Goal: Task Accomplishment & Management: Complete application form

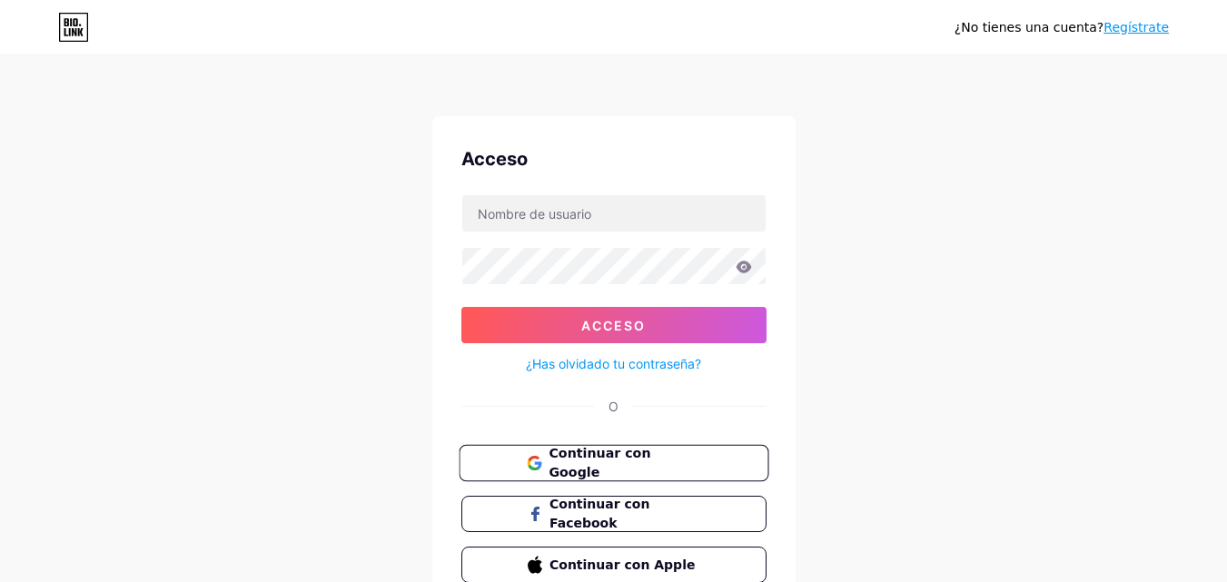
click at [586, 459] on font "Continuar con Google" at bounding box center [600, 463] width 102 height 35
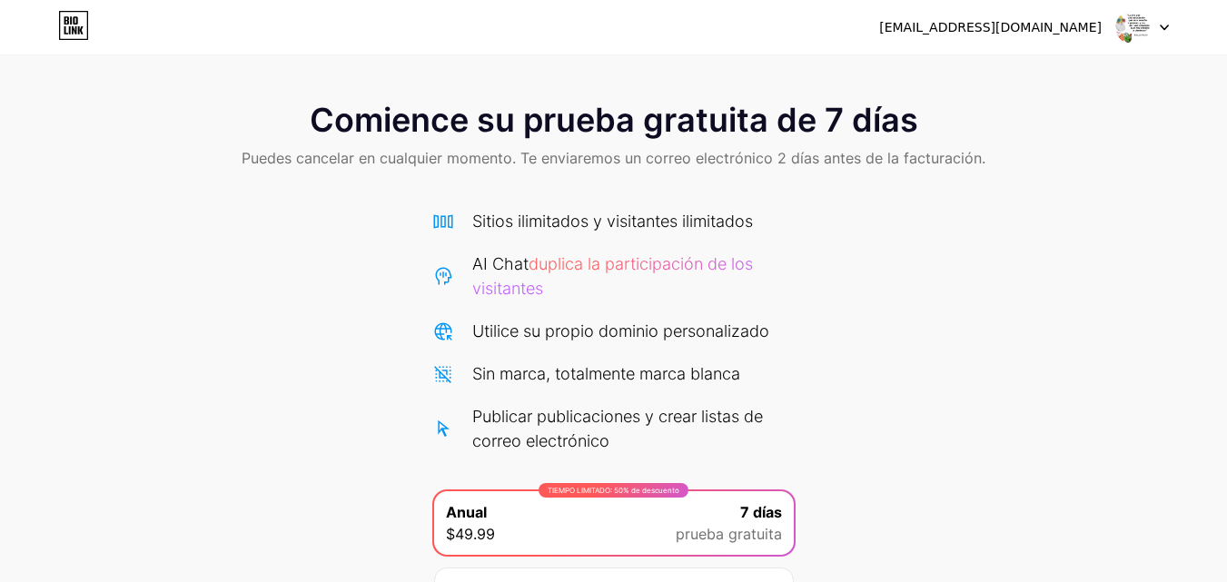
click at [958, 293] on div "Comience su prueba gratuita de 7 días Puedes cancelar en cualquier momento. Te …" at bounding box center [613, 396] width 1227 height 624
click at [643, 265] on font "duplica la participación de los visitantes" at bounding box center [612, 276] width 281 height 44
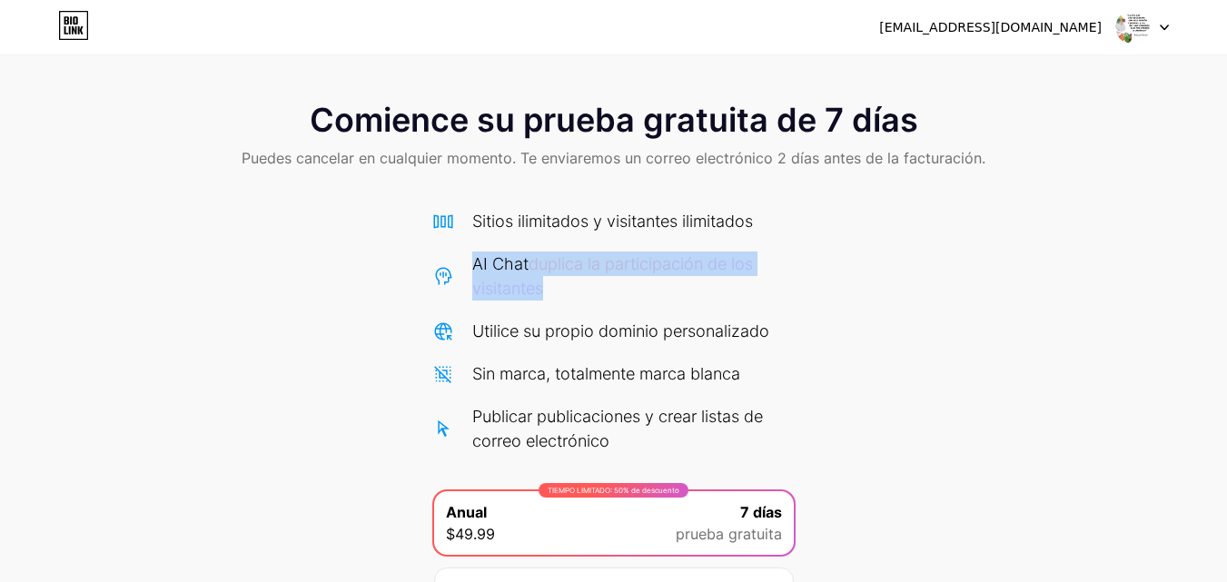
click at [643, 265] on font "duplica la participación de los visitantes" at bounding box center [612, 276] width 281 height 44
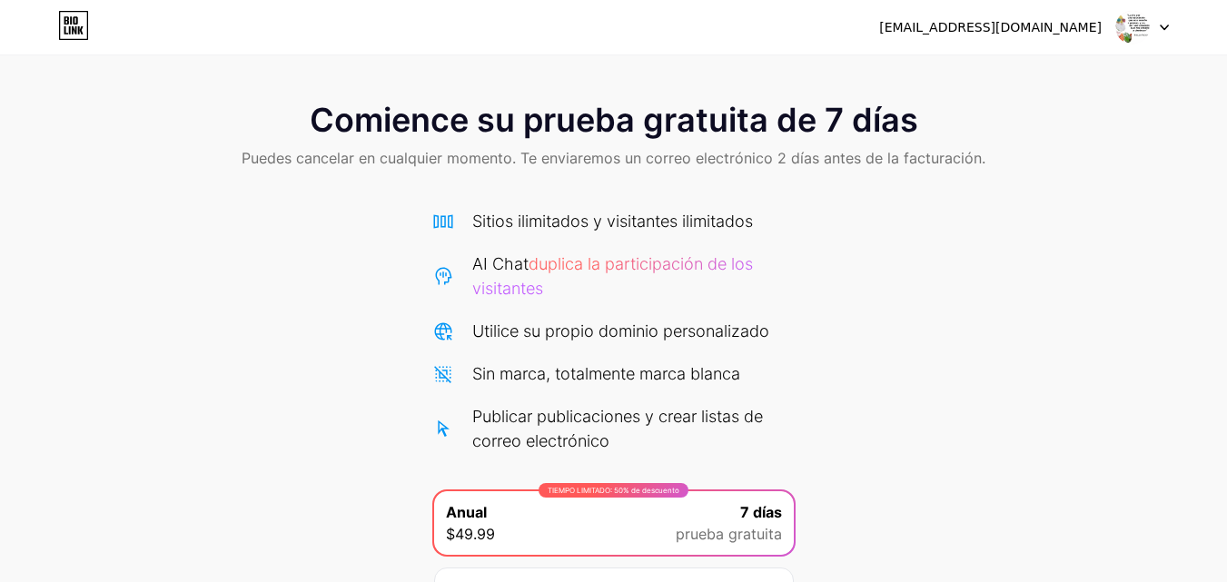
click at [406, 160] on font "Puedes cancelar en cualquier momento. Te enviaremos un correo electrónico 2 día…" at bounding box center [614, 158] width 744 height 18
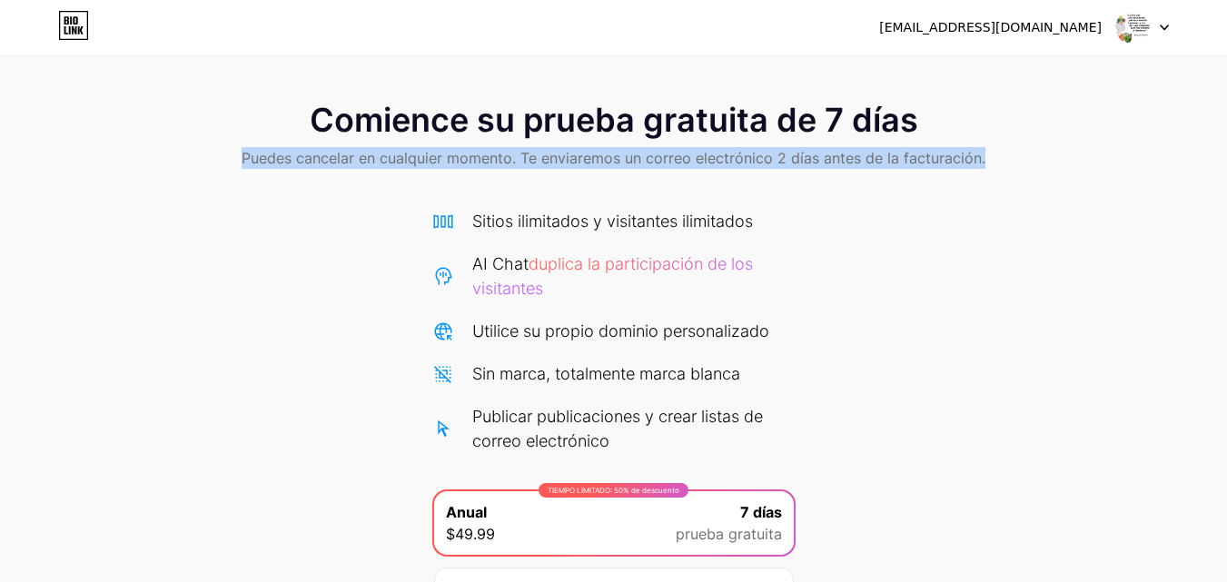
click at [406, 160] on font "Puedes cancelar en cualquier momento. Te enviaremos un correo electrónico 2 día…" at bounding box center [614, 158] width 744 height 18
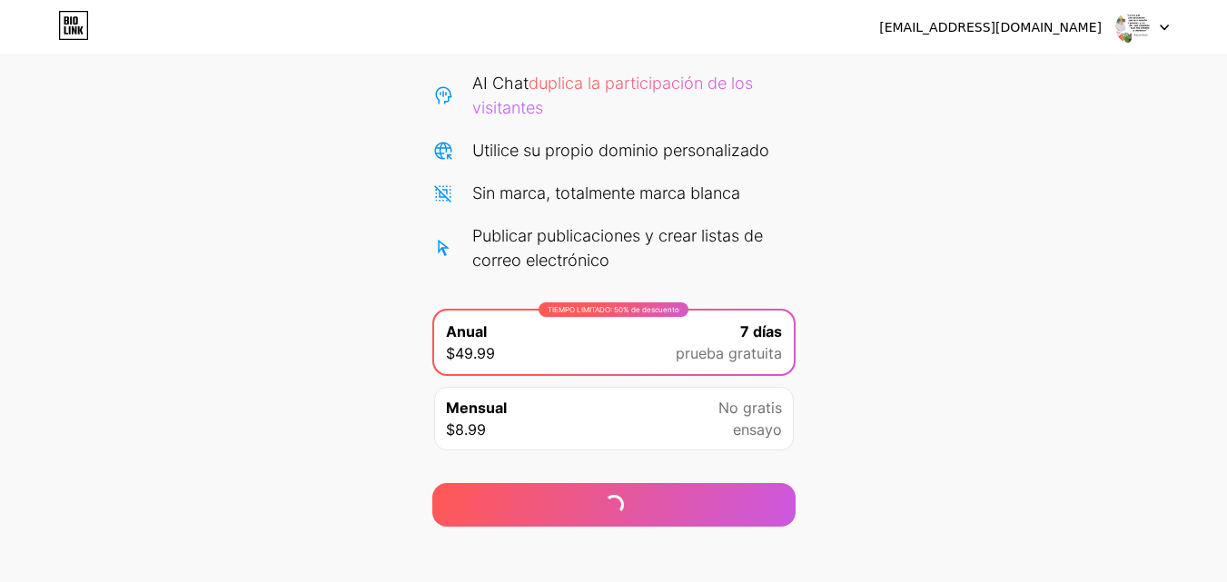
scroll to position [182, 0]
click at [641, 153] on font "Utilice su propio dominio personalizado" at bounding box center [620, 149] width 297 height 19
click at [641, 151] on font "Utilice su propio dominio personalizado" at bounding box center [620, 149] width 297 height 19
click at [643, 149] on font "Utilice su propio dominio personalizado" at bounding box center [620, 149] width 297 height 19
click at [672, 153] on font "Utilice su propio dominio personalizado" at bounding box center [620, 149] width 297 height 19
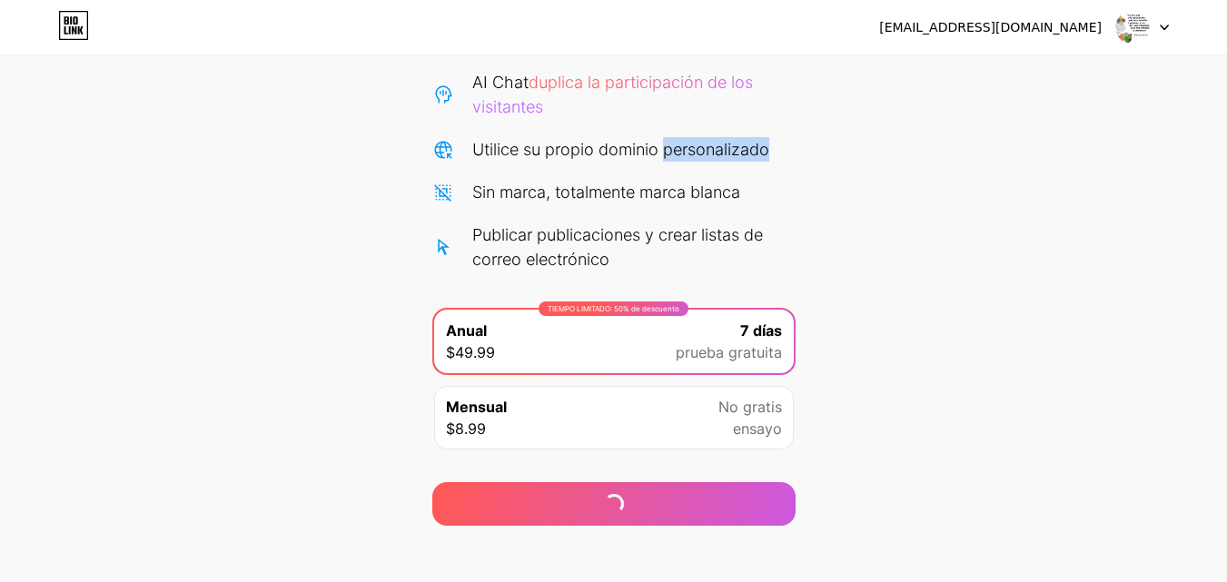
click at [672, 153] on font "Utilice su propio dominio personalizado" at bounding box center [620, 149] width 297 height 19
click at [678, 197] on font "Sin marca, totalmente marca blanca" at bounding box center [606, 192] width 268 height 19
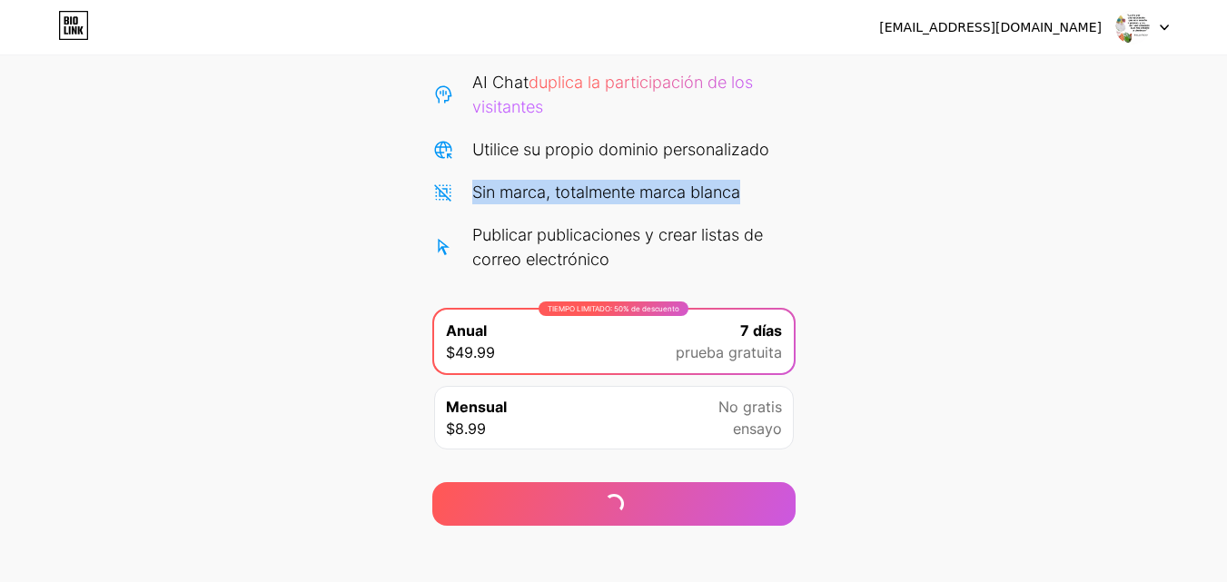
click at [678, 197] on font "Sin marca, totalmente marca blanca" at bounding box center [606, 192] width 268 height 19
click at [692, 248] on div "Publicar publicaciones y crear listas de correo electrónico" at bounding box center [633, 247] width 323 height 49
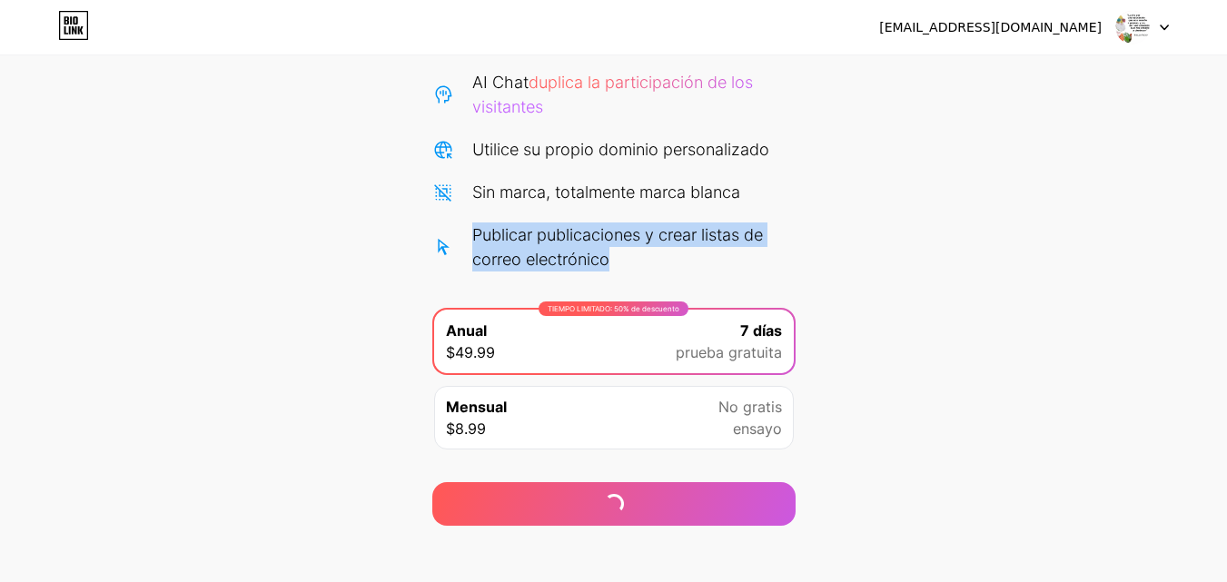
click at [692, 248] on div "Publicar publicaciones y crear listas de correo electrónico" at bounding box center [633, 247] width 323 height 49
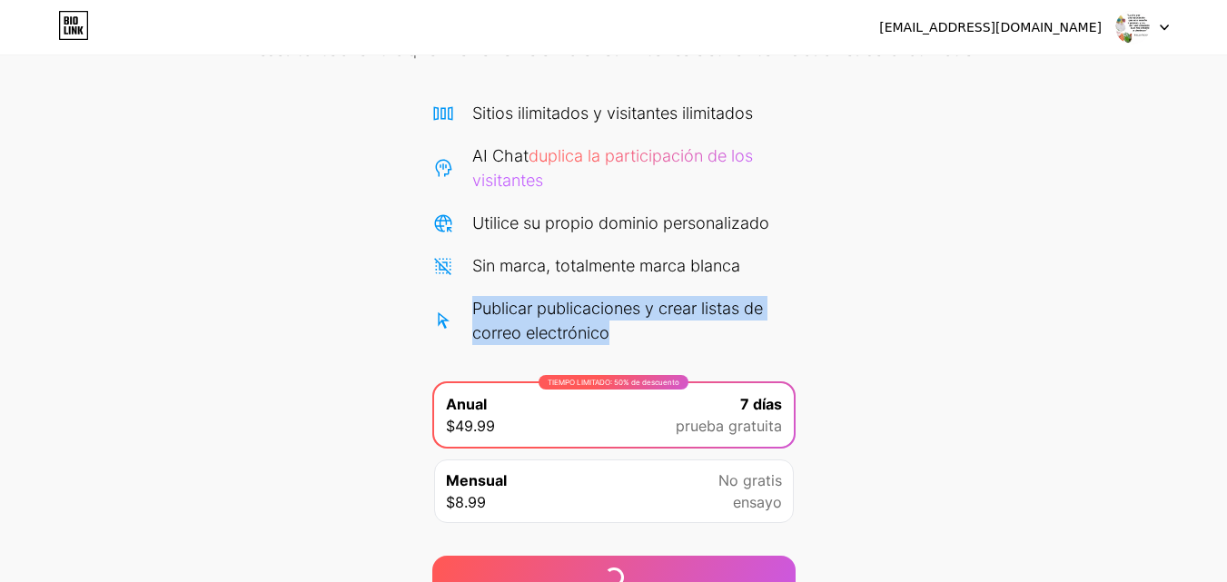
scroll to position [107, 0]
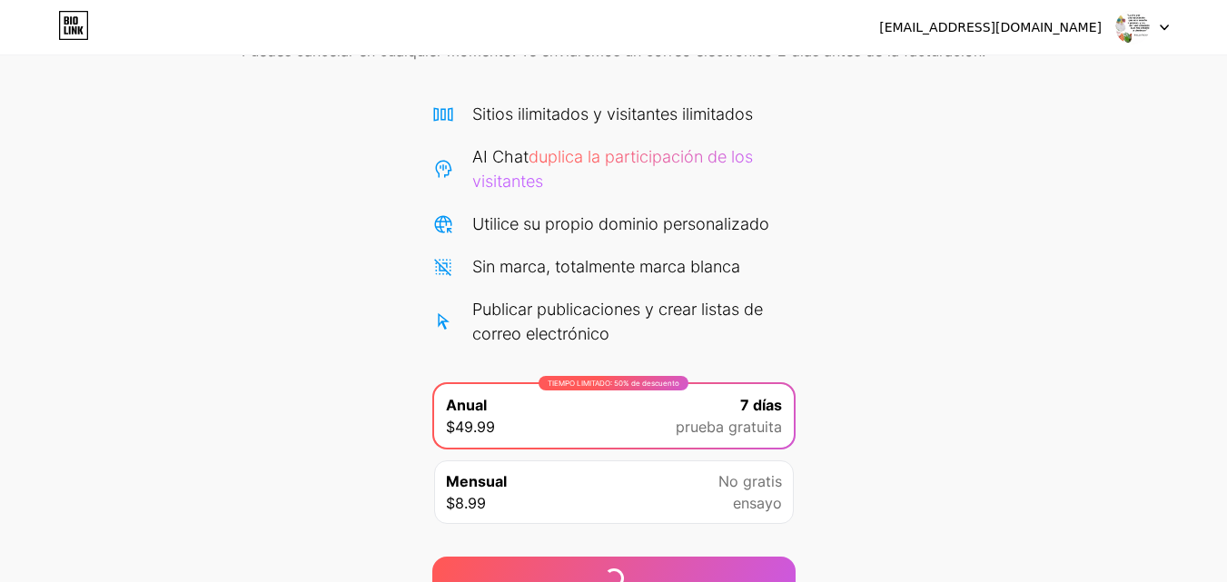
click at [768, 500] on font "ensayo" at bounding box center [757, 503] width 49 height 18
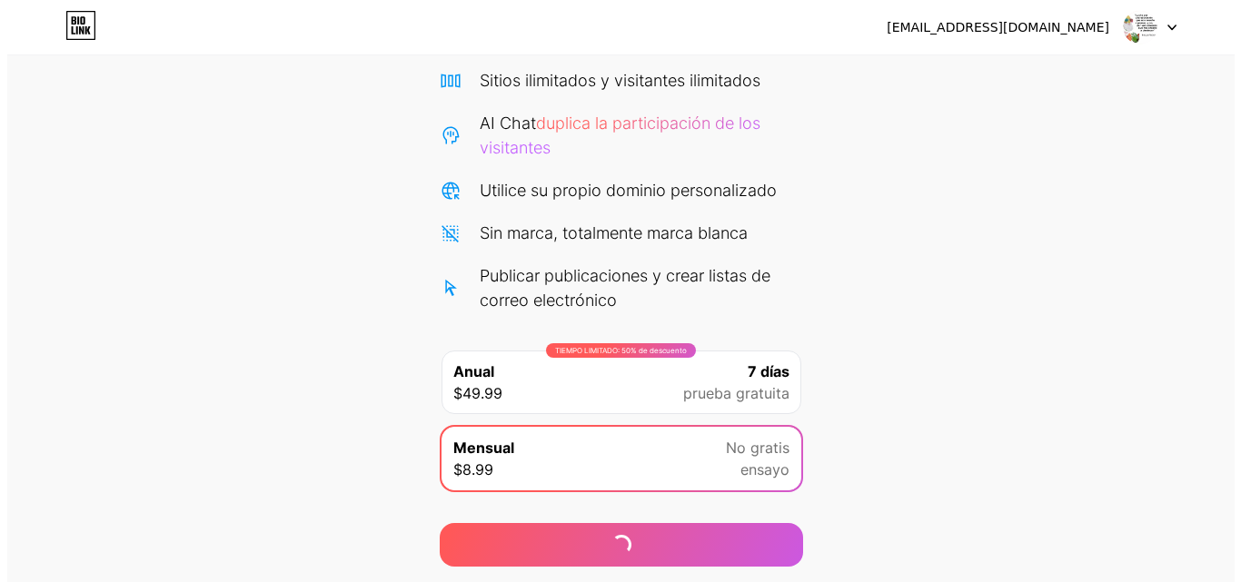
scroll to position [198, 0]
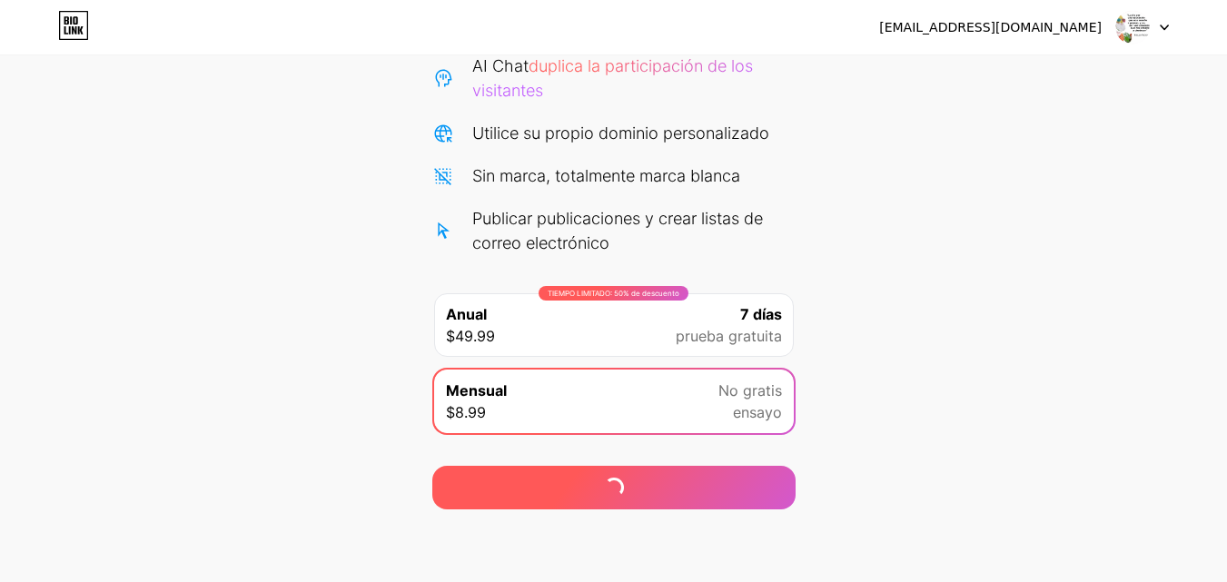
click at [633, 495] on div at bounding box center [613, 488] width 363 height 44
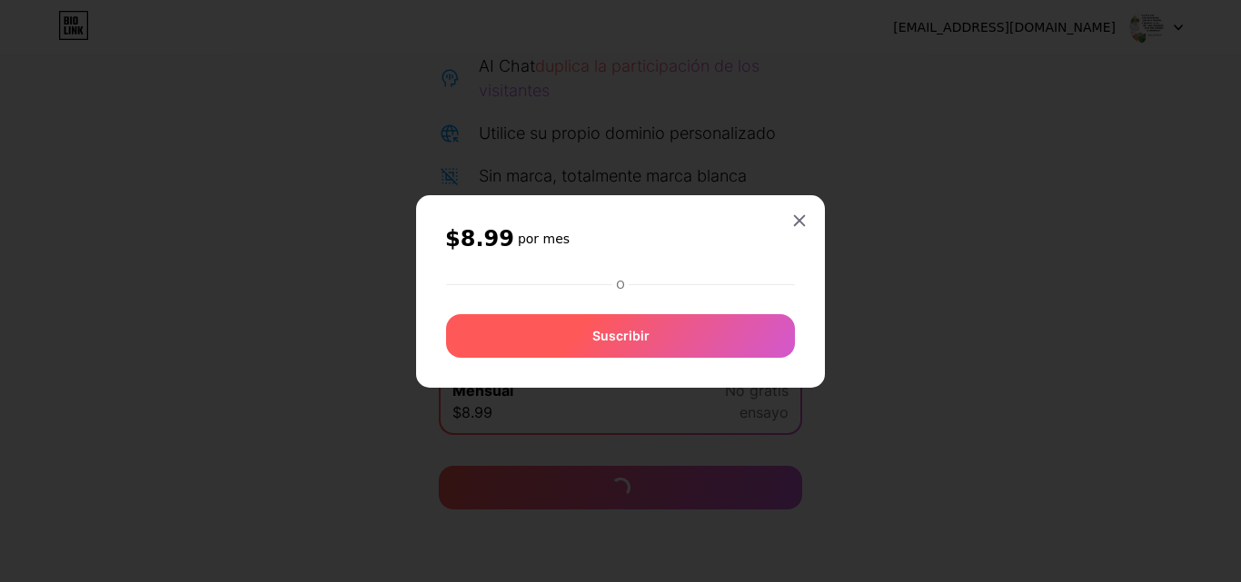
click at [643, 342] on font "Suscribir" at bounding box center [620, 335] width 57 height 15
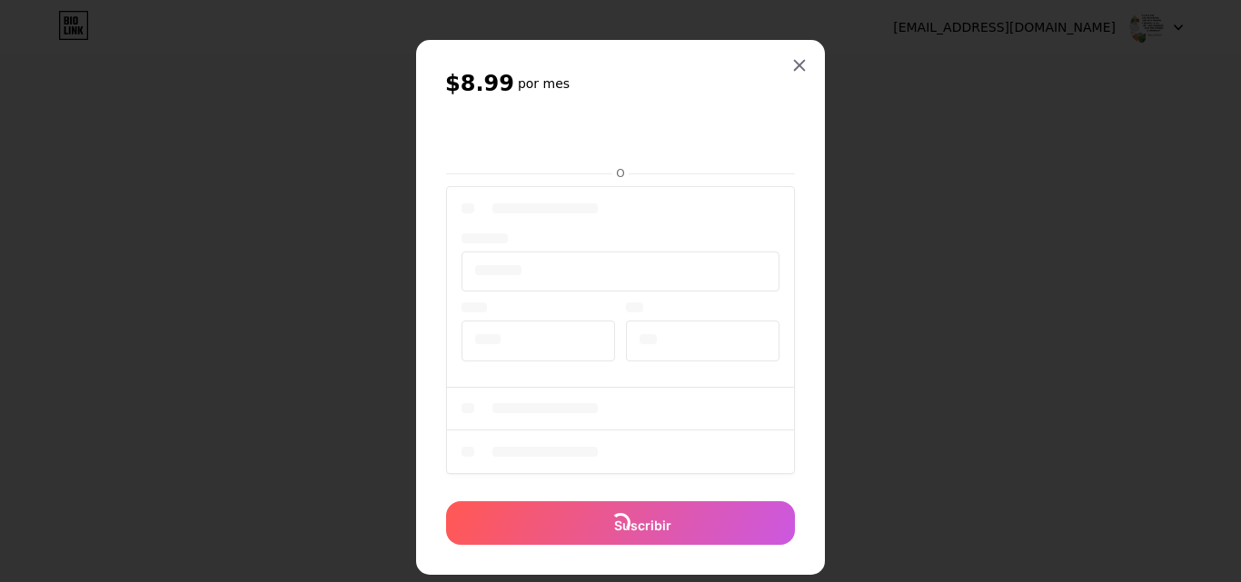
click at [705, 87] on h2 "$8.99 por mes" at bounding box center [620, 83] width 351 height 29
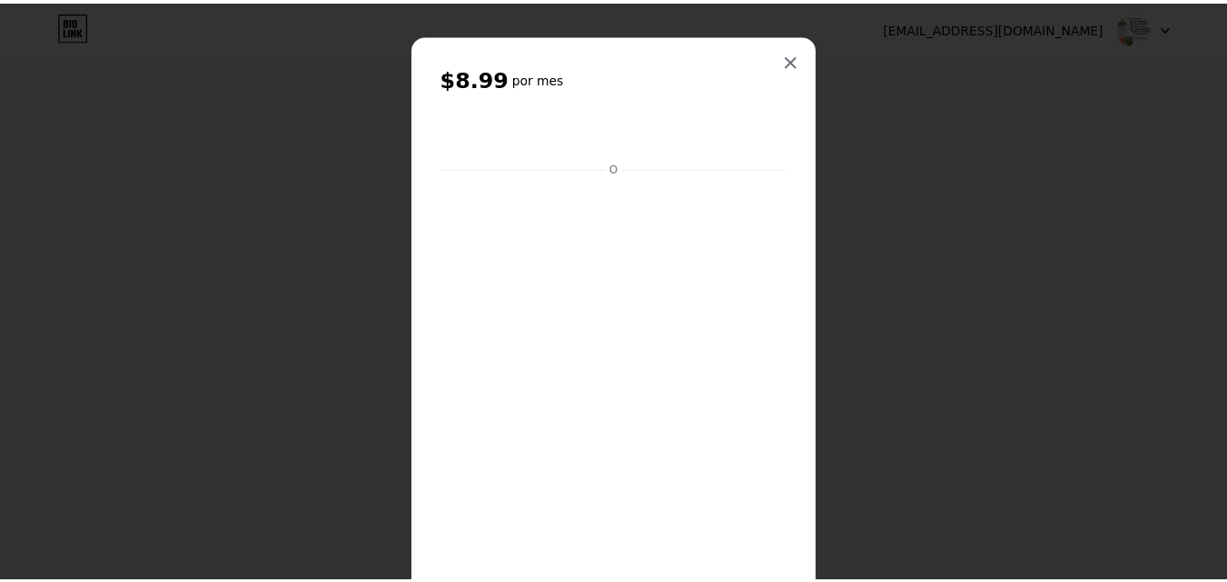
scroll to position [0, 0]
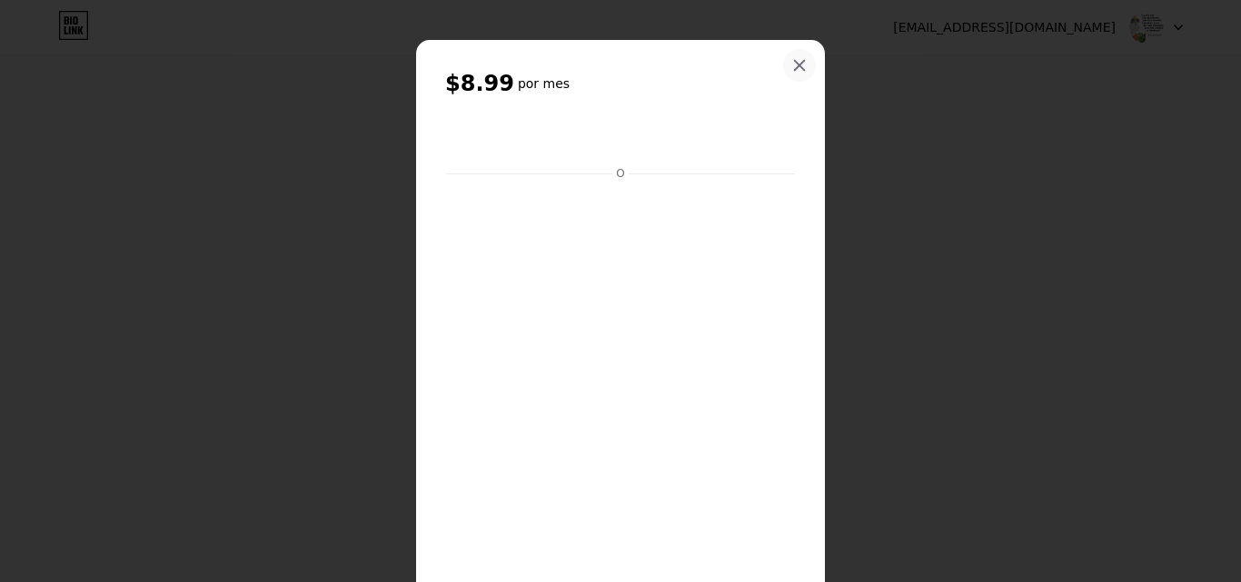
click at [795, 64] on icon at bounding box center [800, 66] width 10 height 10
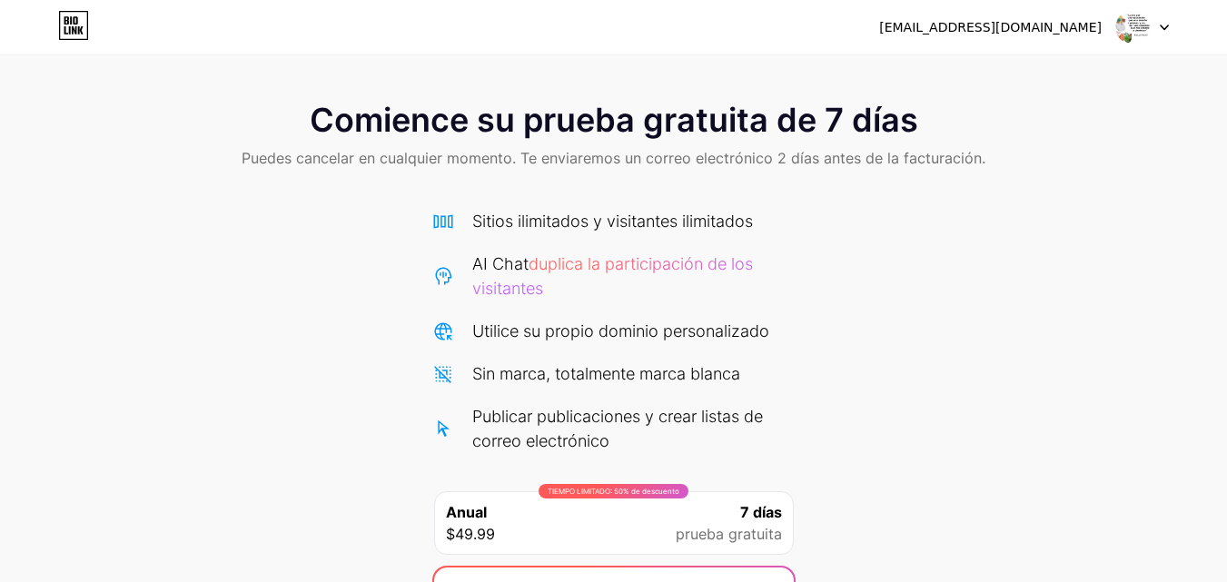
click at [1170, 29] on div "eapn1.jad@gmail.com Cerrar sesión" at bounding box center [613, 27] width 1227 height 33
click at [1158, 25] on div at bounding box center [1143, 27] width 53 height 33
click at [83, 21] on icon at bounding box center [73, 25] width 31 height 29
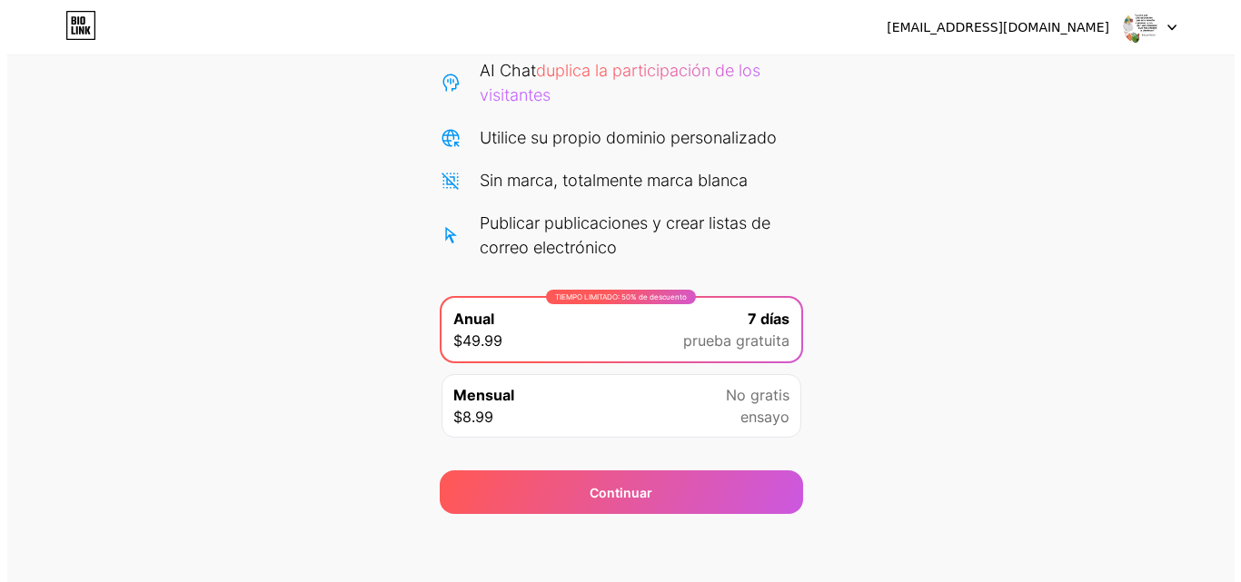
scroll to position [198, 0]
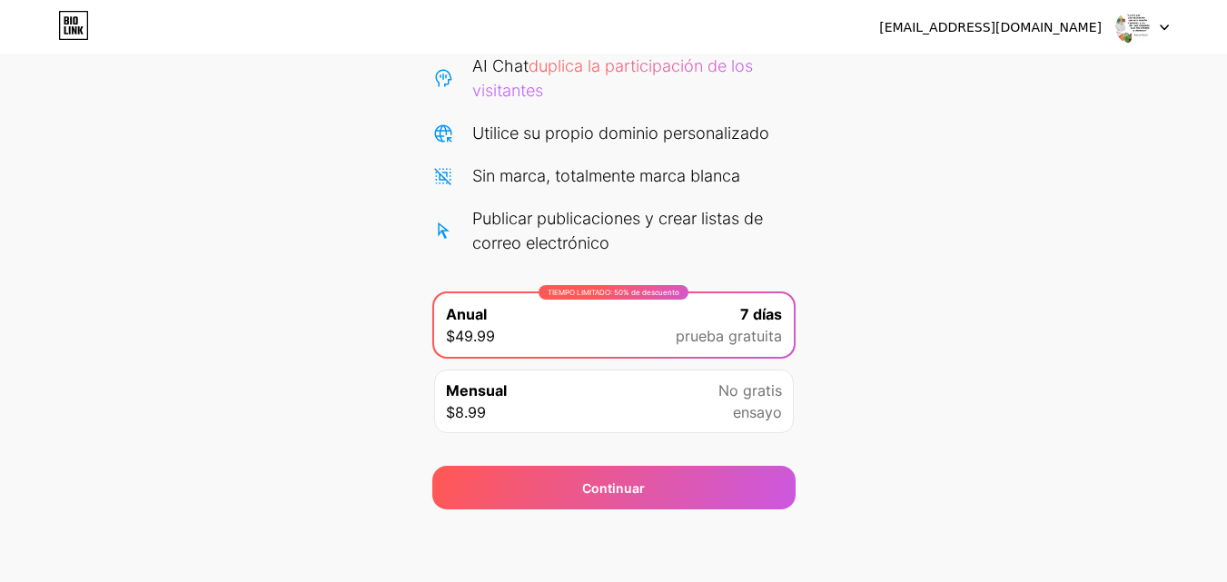
click at [759, 332] on font "prueba gratuita" at bounding box center [729, 336] width 106 height 18
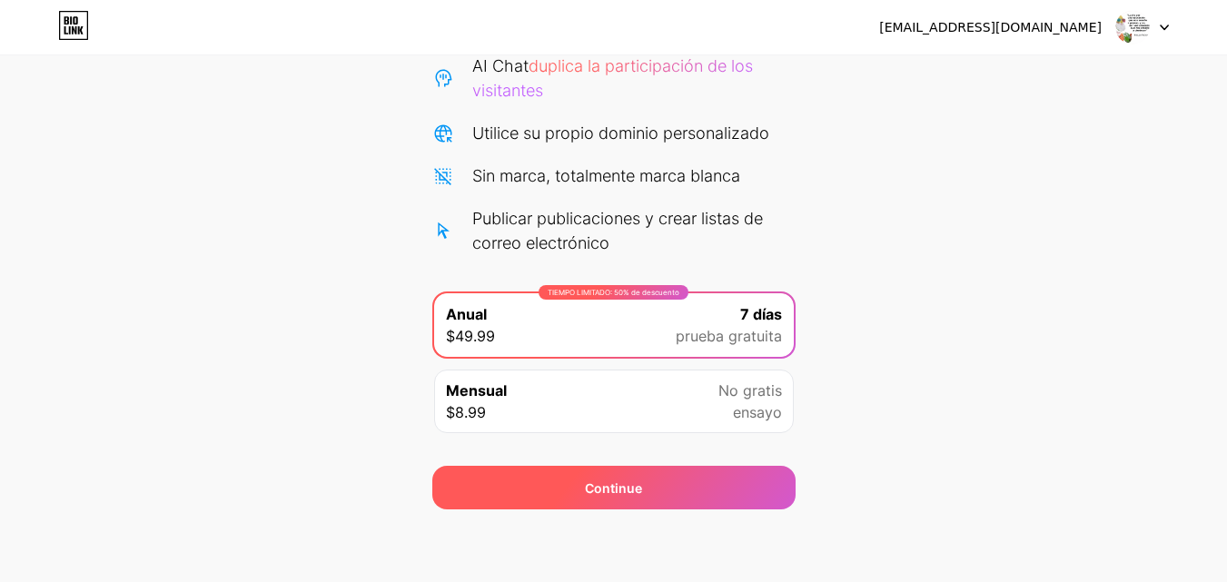
click at [681, 484] on div "Continue" at bounding box center [613, 488] width 363 height 44
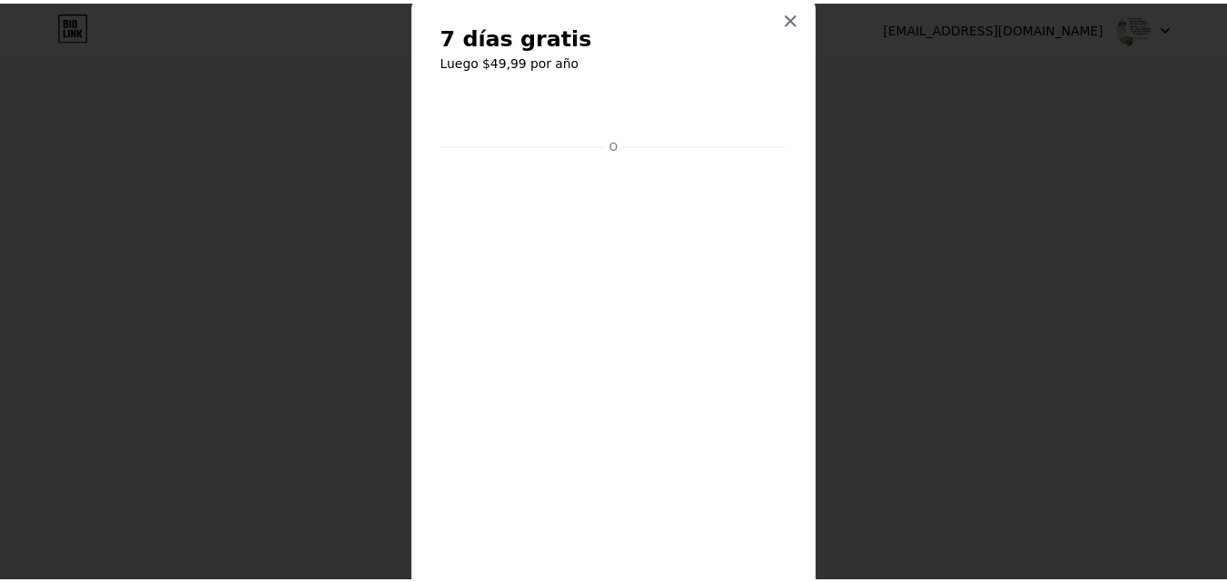
scroll to position [0, 0]
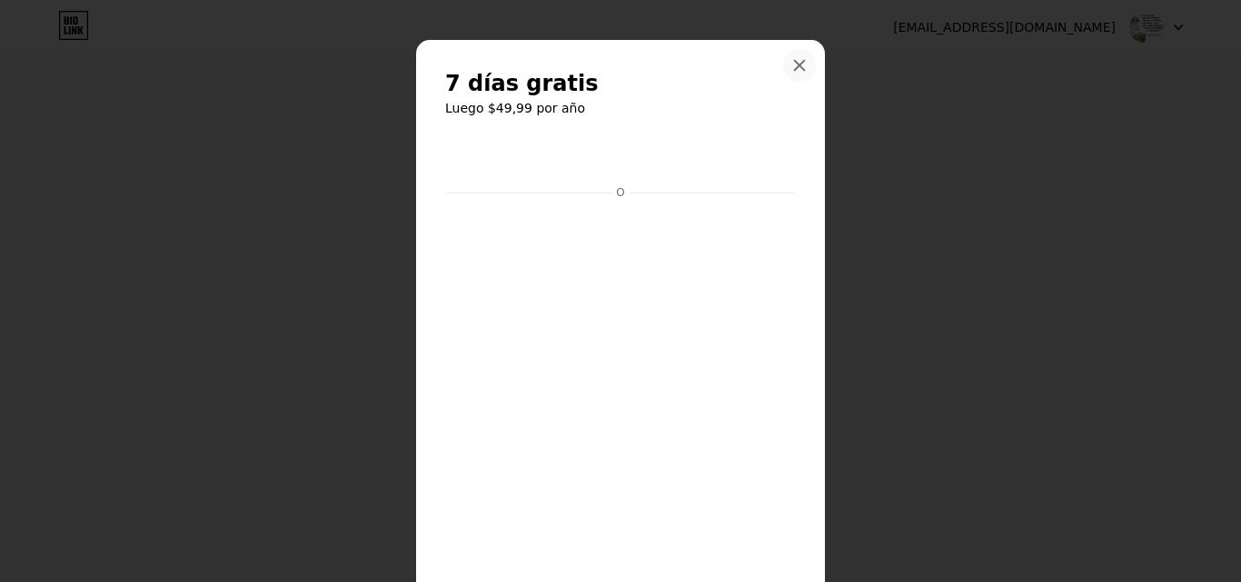
click at [795, 59] on icon at bounding box center [799, 65] width 15 height 15
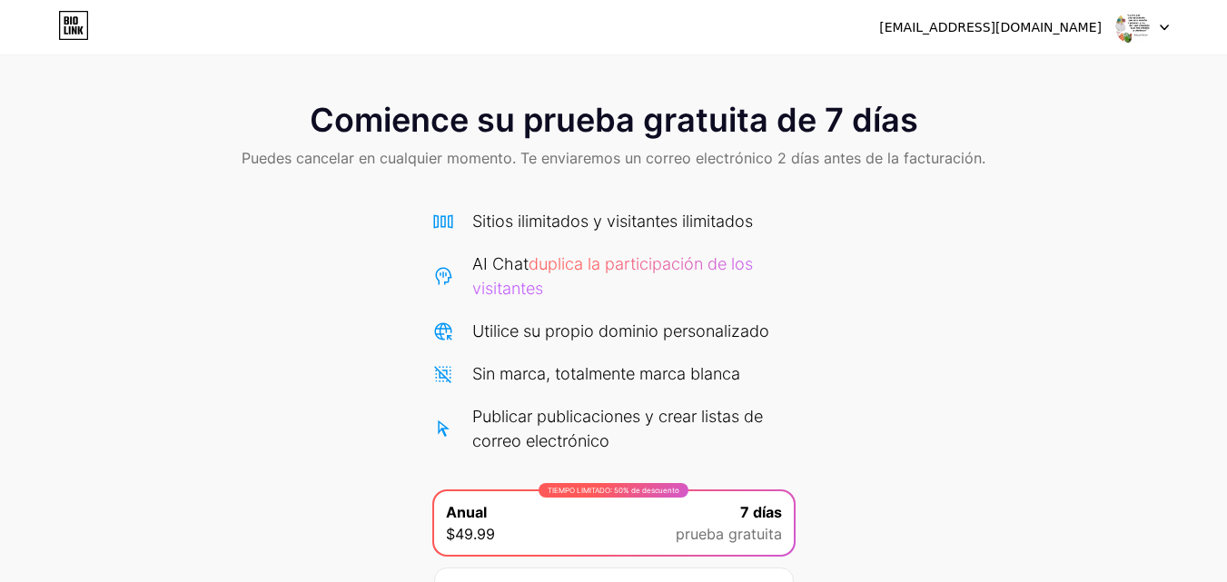
click at [68, 16] on icon at bounding box center [73, 25] width 31 height 29
click at [1153, 29] on div at bounding box center [1143, 27] width 53 height 33
click at [1039, 20] on font "eapn1.jad@gmail.com" at bounding box center [990, 27] width 223 height 15
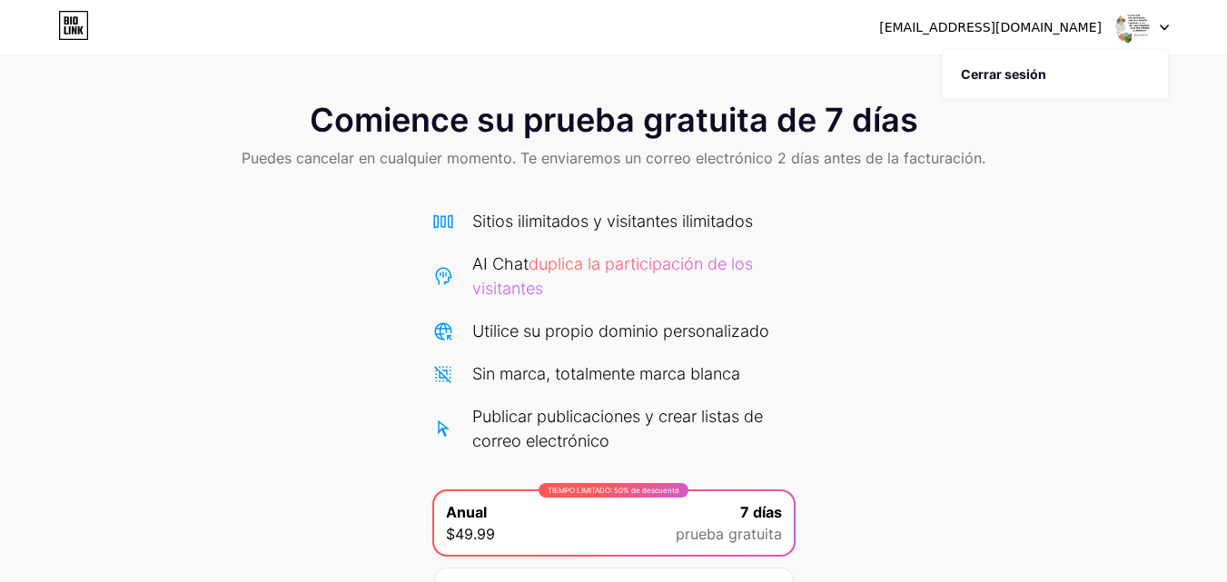
click at [860, 228] on div "Comience su prueba gratuita de 7 días Puedes cancelar en cualquier momento. Te …" at bounding box center [613, 396] width 1227 height 624
click at [1008, 25] on font "eapn1.jad@gmail.com" at bounding box center [990, 27] width 223 height 15
click at [1162, 24] on div at bounding box center [1143, 27] width 53 height 33
click at [1096, 66] on li "Cerrar sesión" at bounding box center [1055, 74] width 225 height 49
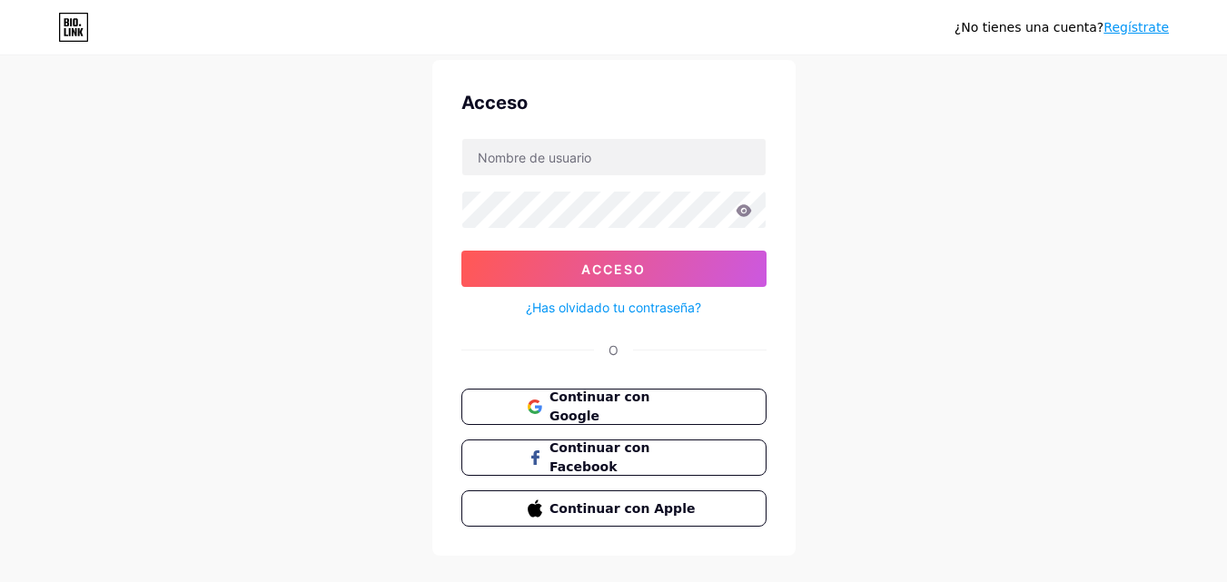
scroll to position [87, 0]
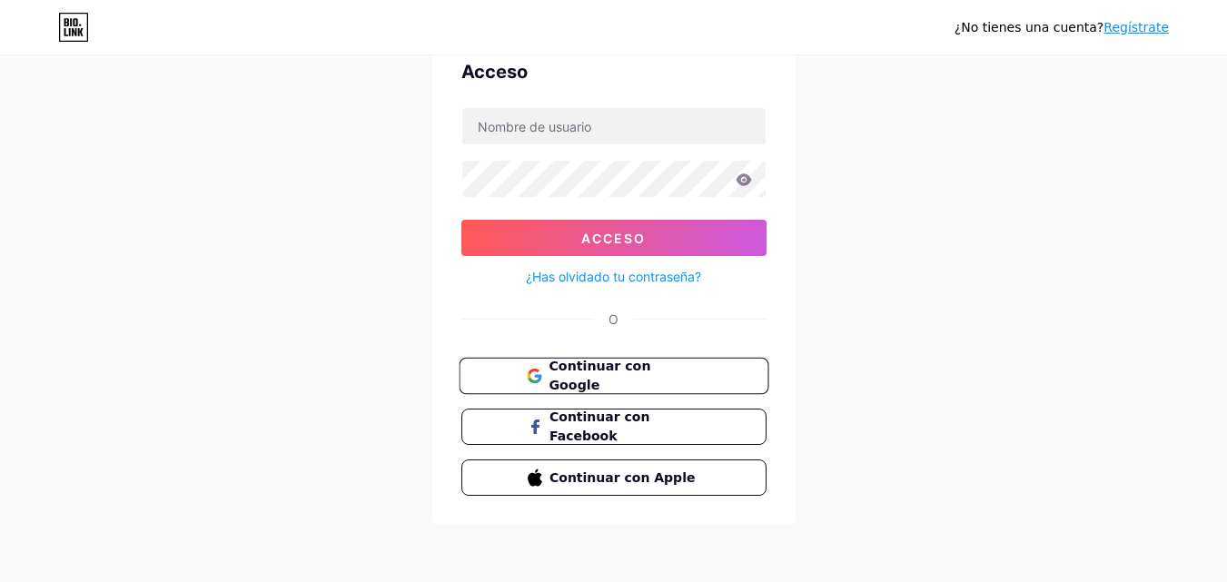
click at [575, 371] on font "Continuar con Google" at bounding box center [600, 376] width 102 height 35
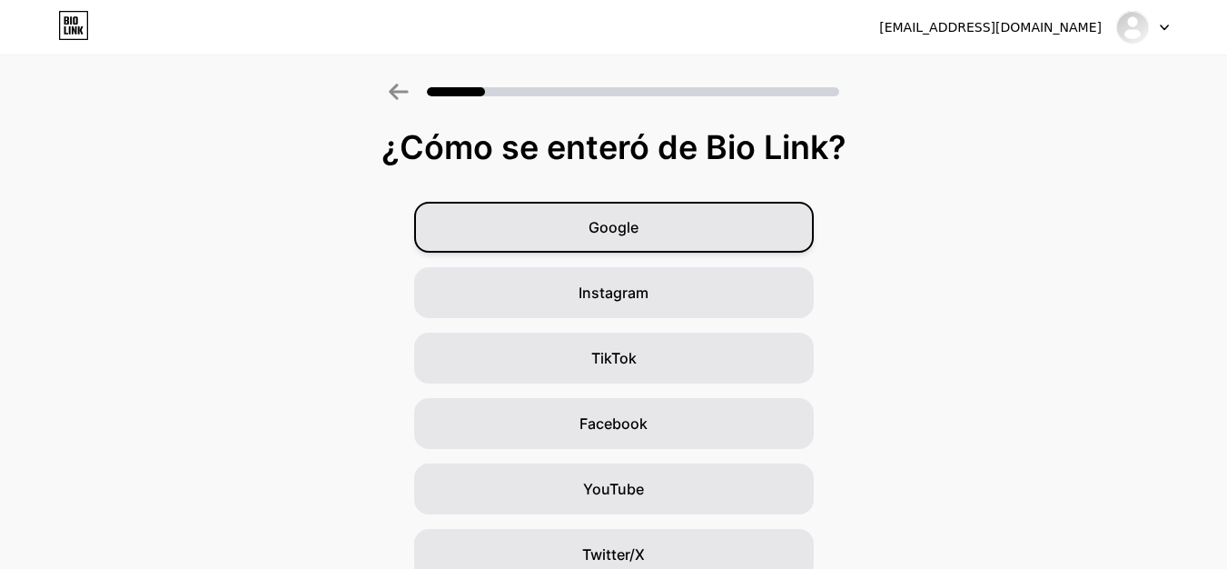
click at [632, 237] on span "Google" at bounding box center [614, 227] width 50 height 22
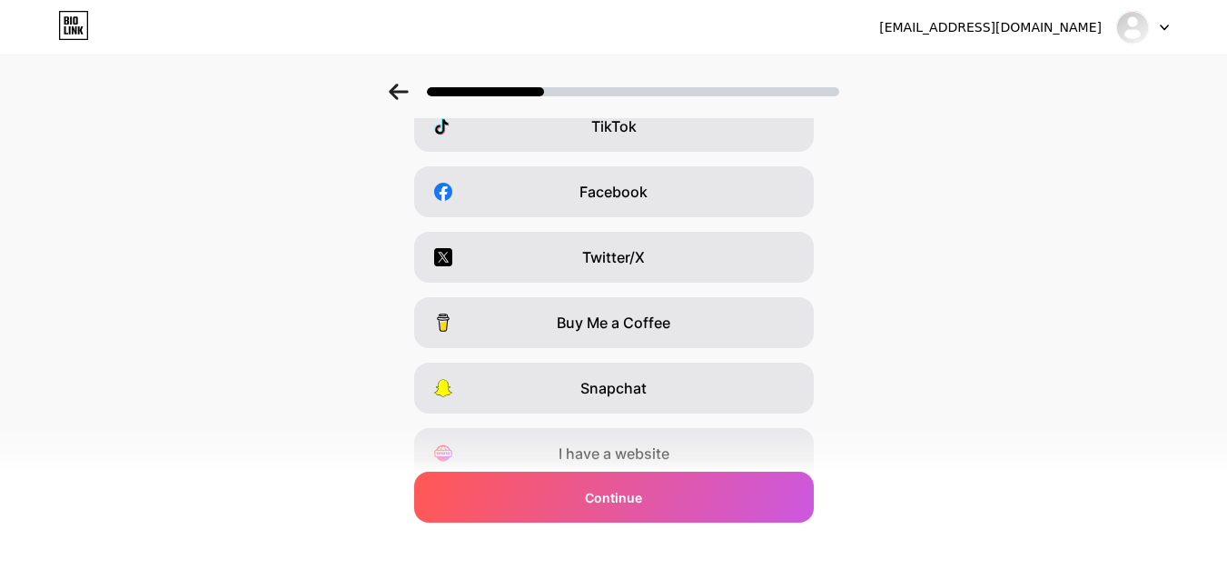
scroll to position [305, 0]
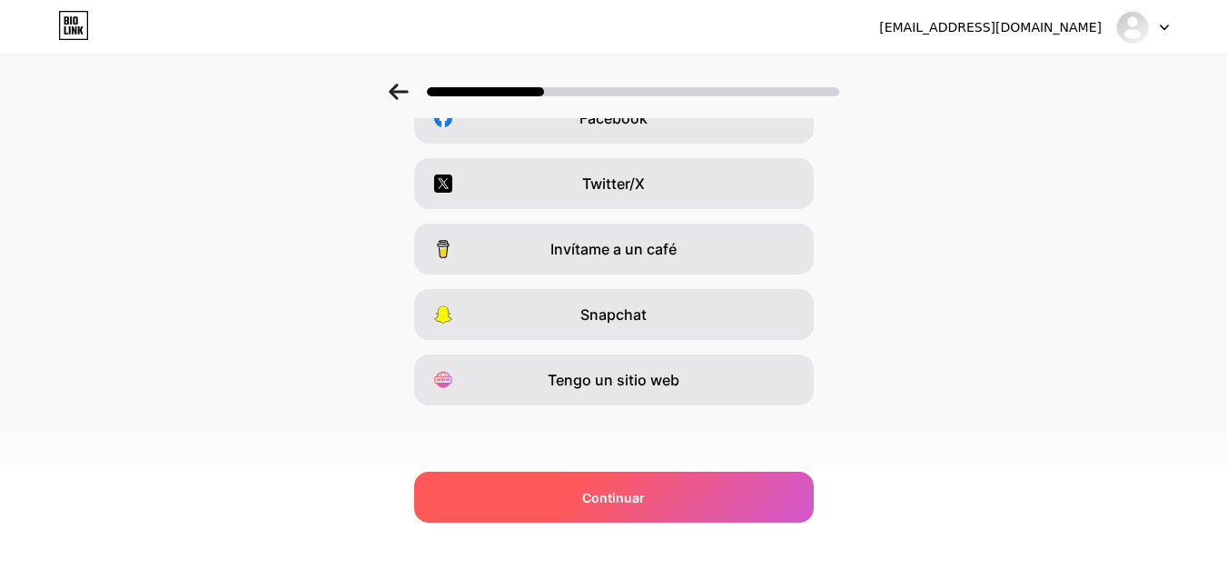
click at [677, 494] on div "Continuar" at bounding box center [614, 497] width 400 height 51
click at [690, 498] on div "Continuar" at bounding box center [614, 497] width 400 height 51
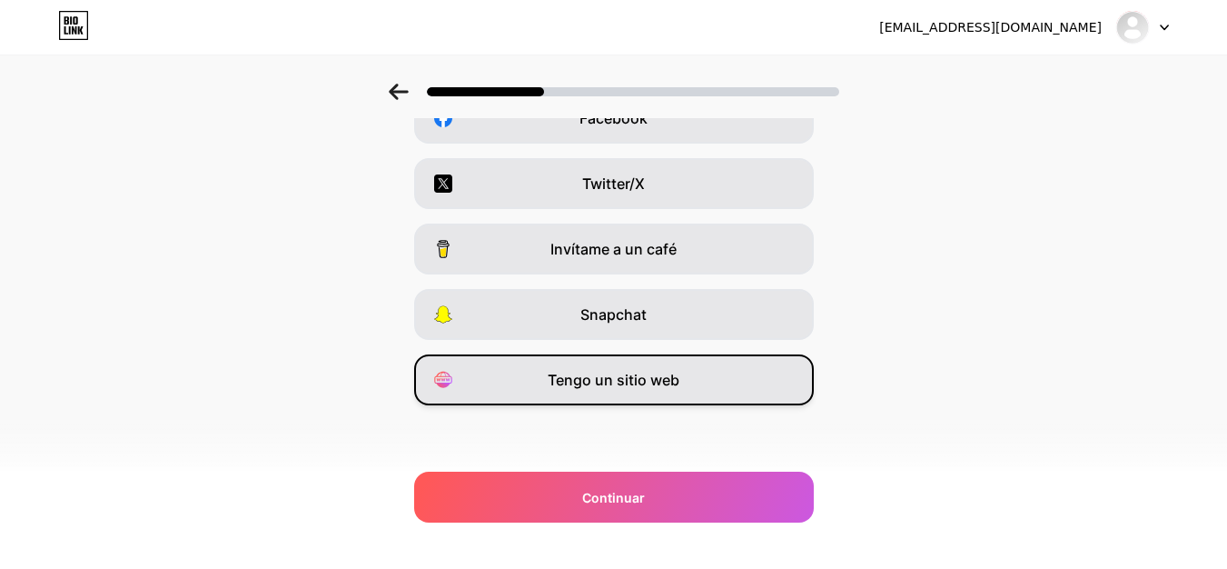
click at [724, 388] on div "Tengo un sitio web" at bounding box center [614, 379] width 400 height 51
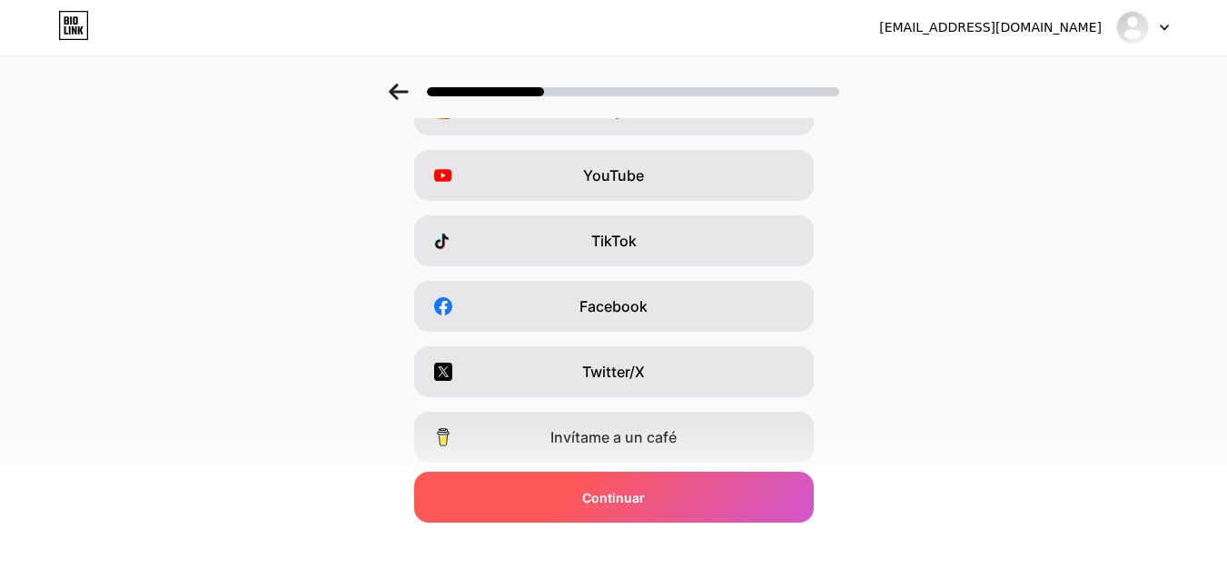
scroll to position [182, 0]
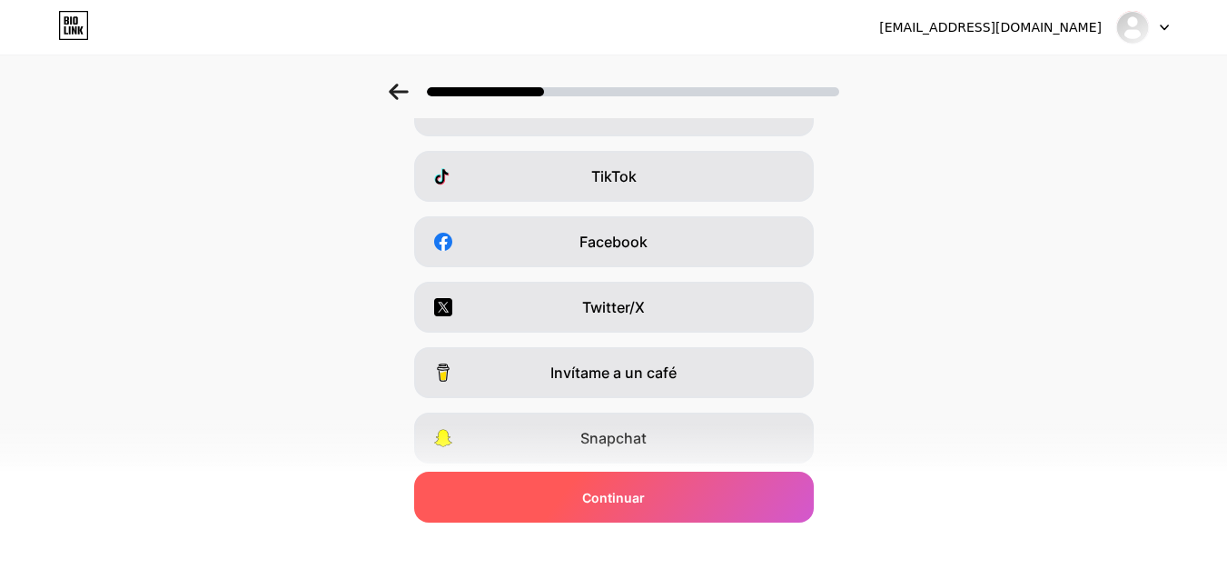
click at [621, 501] on font "Continuar" at bounding box center [613, 497] width 63 height 15
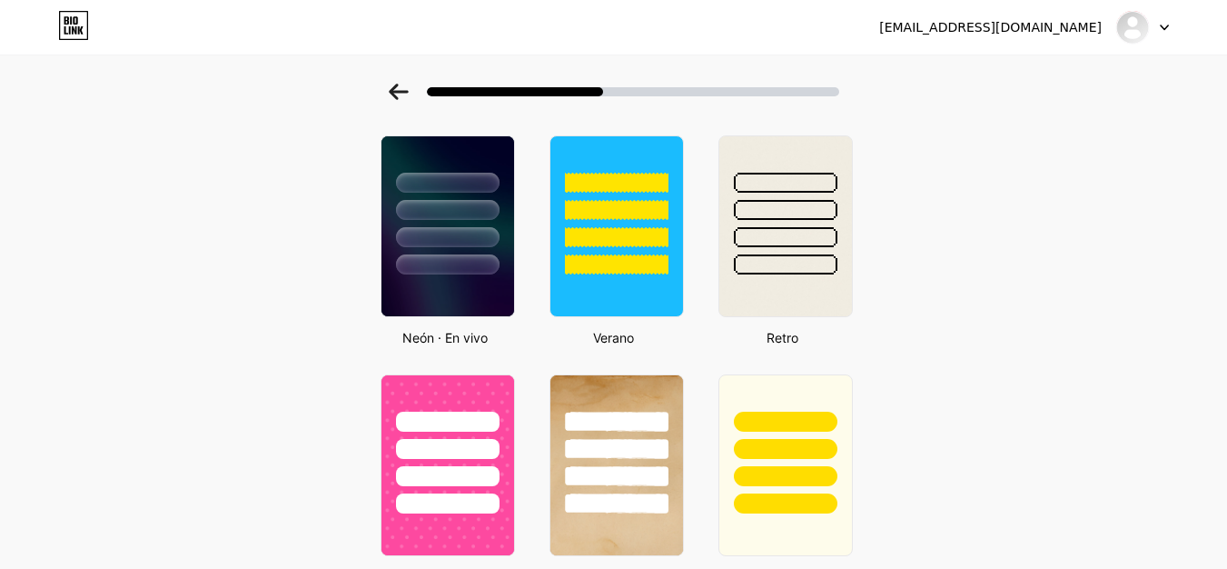
scroll to position [818, 0]
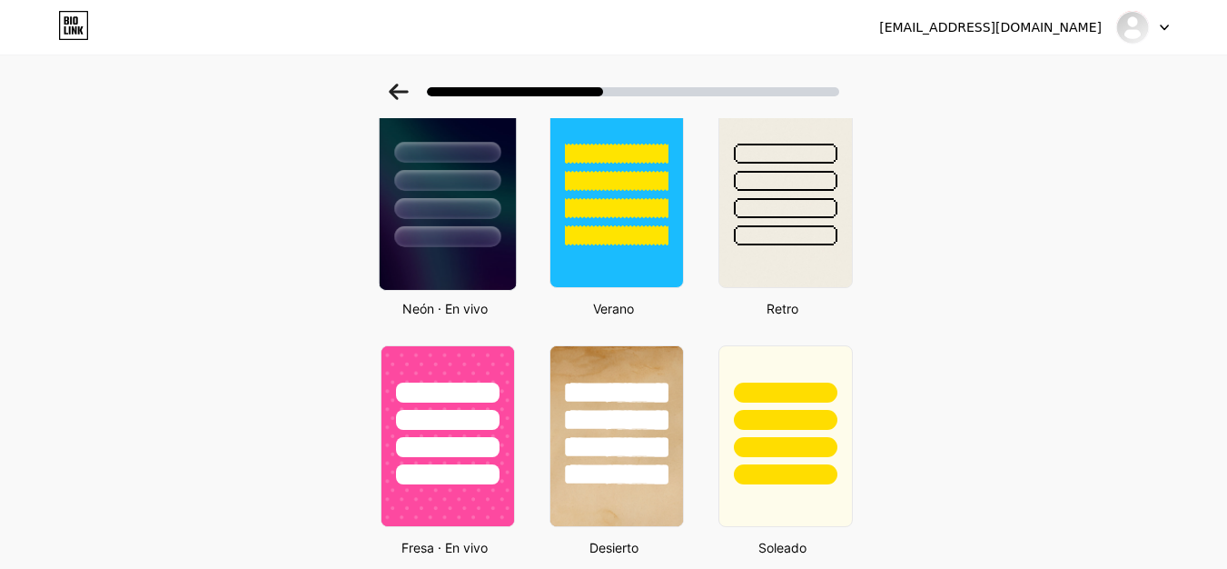
click at [474, 247] on div at bounding box center [447, 236] width 106 height 21
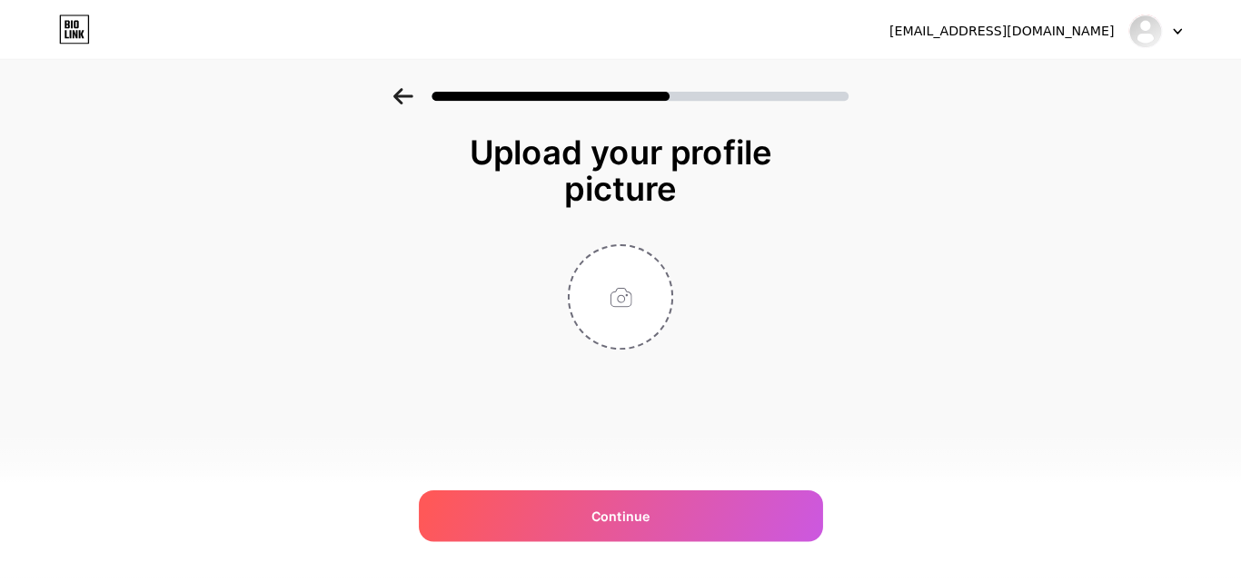
scroll to position [0, 0]
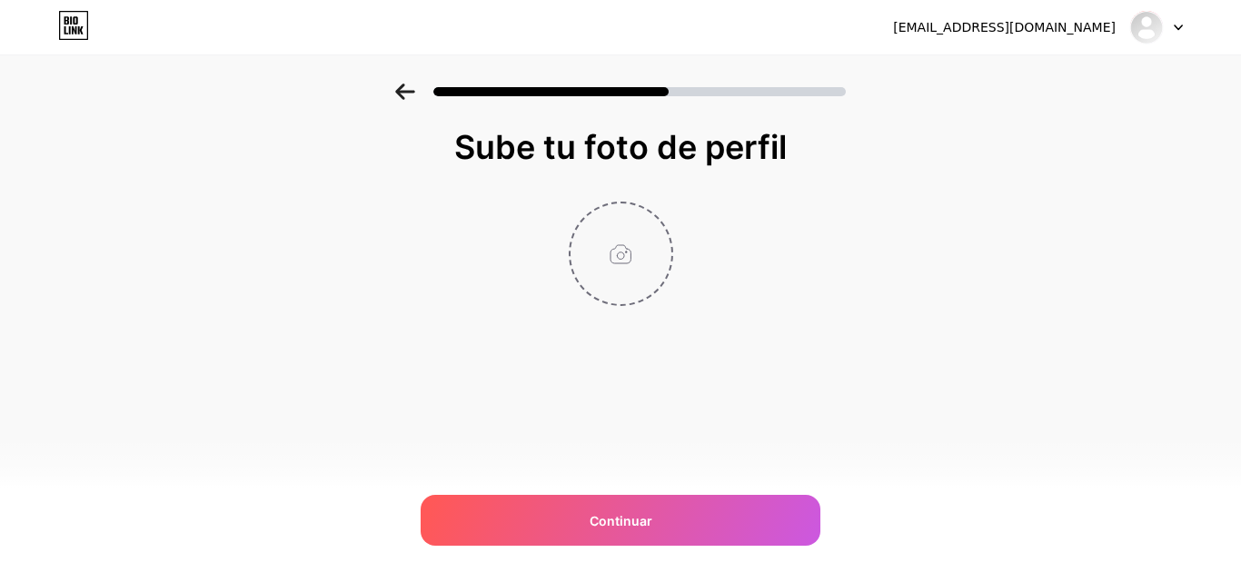
click at [621, 259] on input "file" at bounding box center [621, 254] width 101 height 101
click at [591, 253] on input "file" at bounding box center [621, 254] width 101 height 101
type input "C:\fakepath\ESCUDO.png"
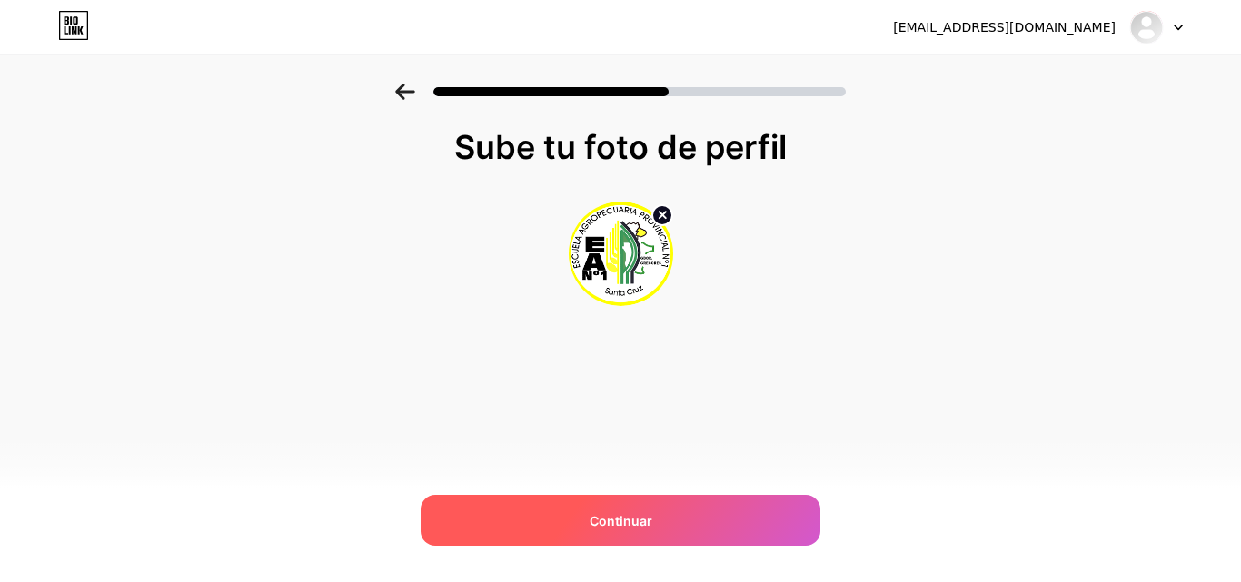
click at [581, 530] on div "Continuar" at bounding box center [621, 520] width 400 height 51
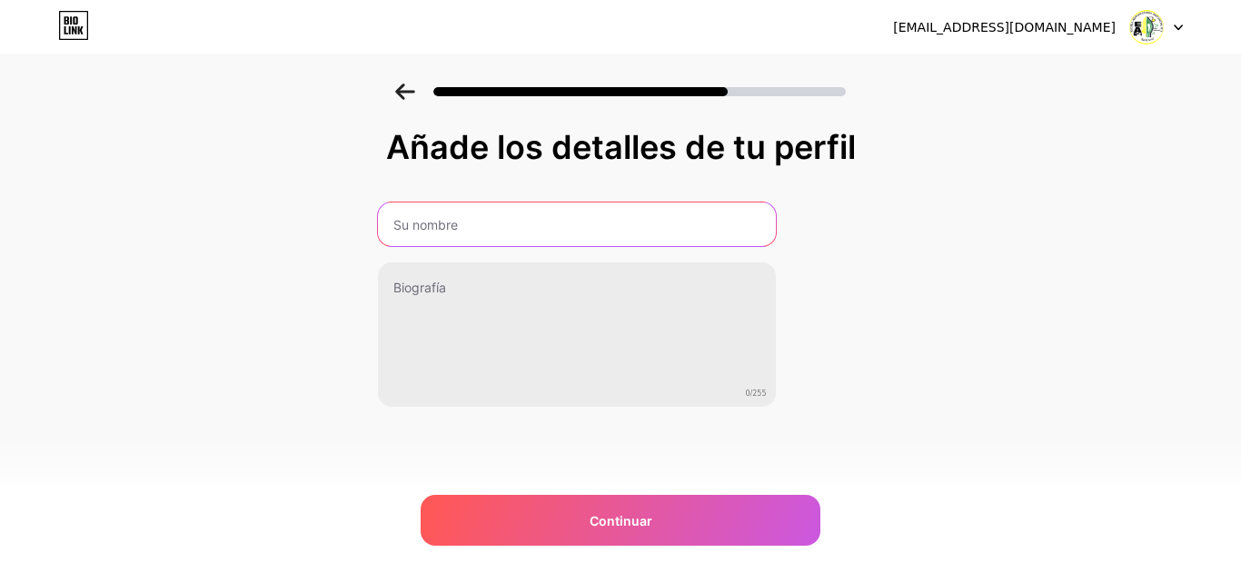
click at [521, 215] on input "text" at bounding box center [577, 225] width 398 height 44
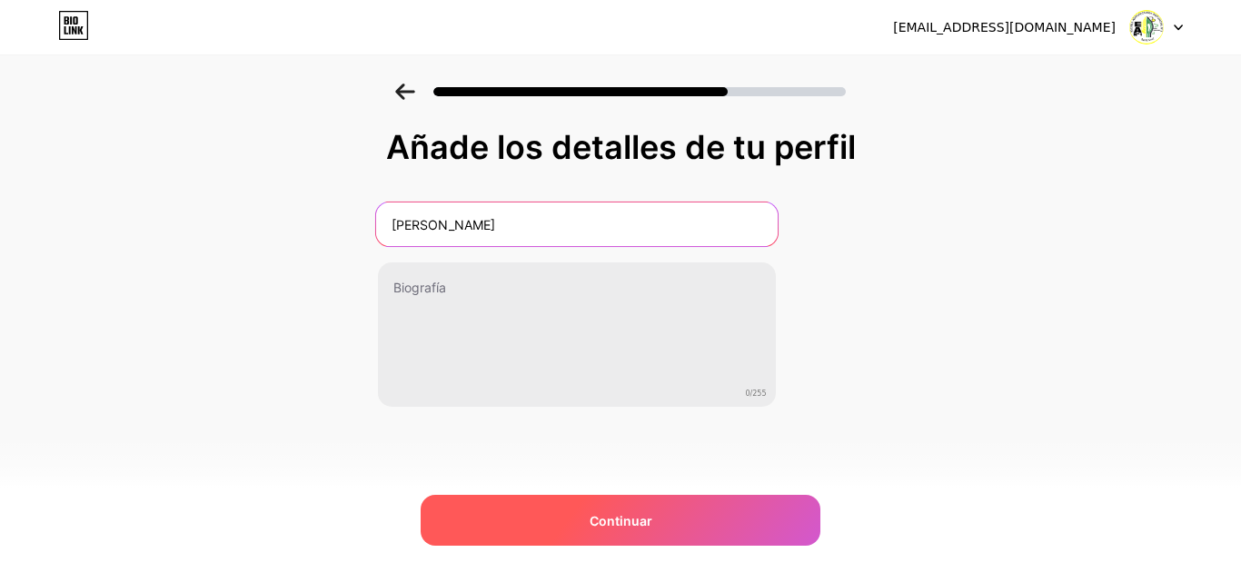
type input "Cintia Pacheco"
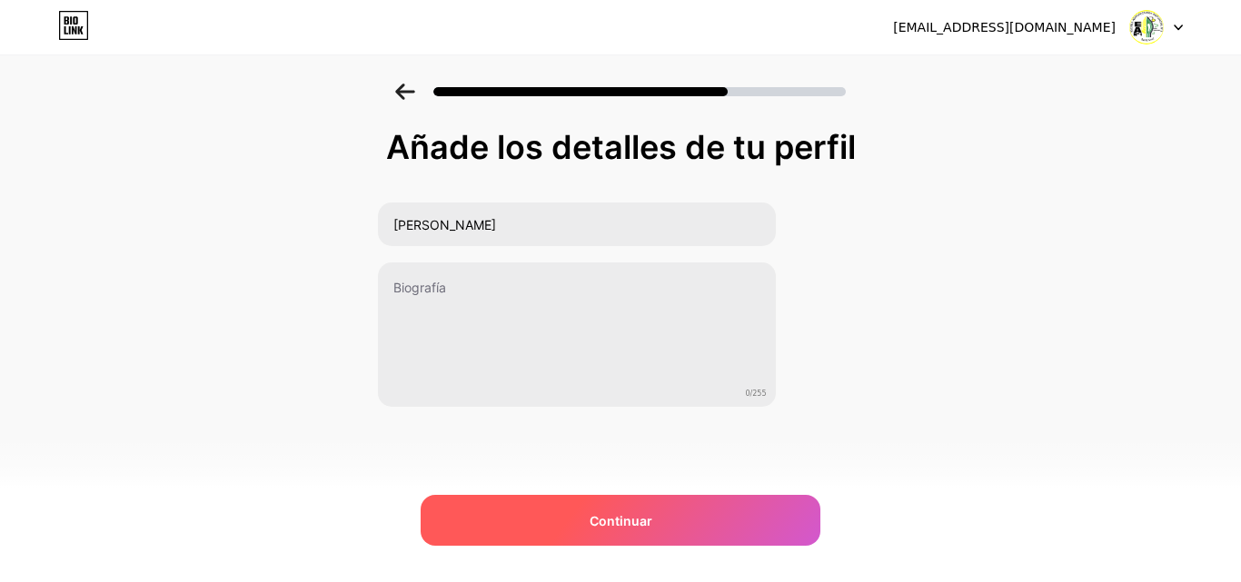
click at [599, 508] on div "Continuar" at bounding box center [621, 520] width 400 height 51
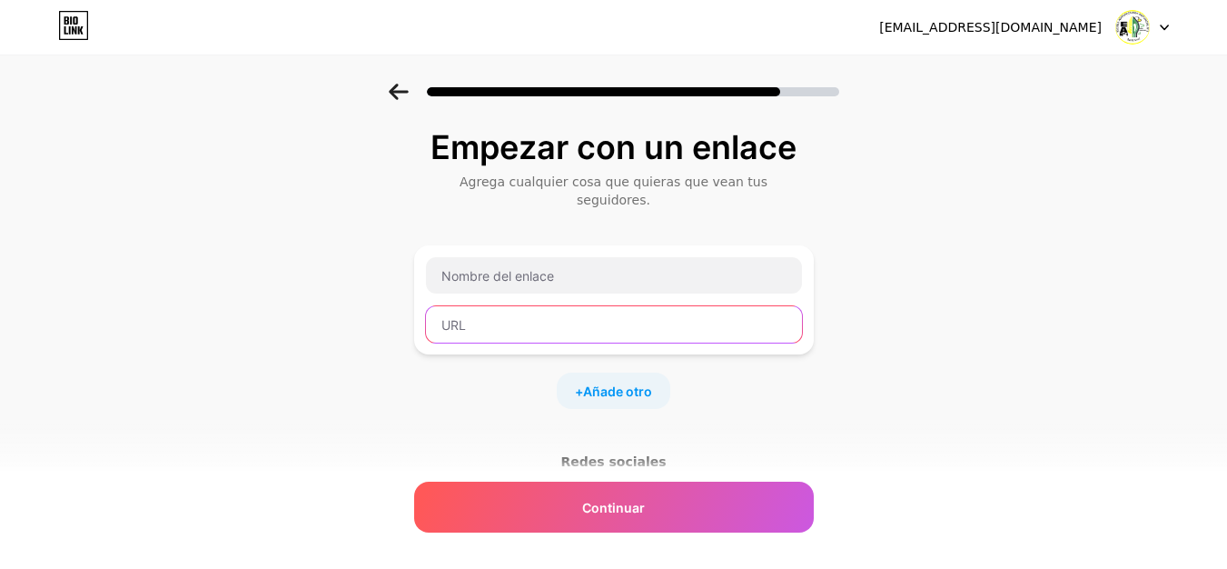
click at [551, 322] on input "text" at bounding box center [614, 324] width 376 height 36
paste input "https://agrogregores.bio.link/"
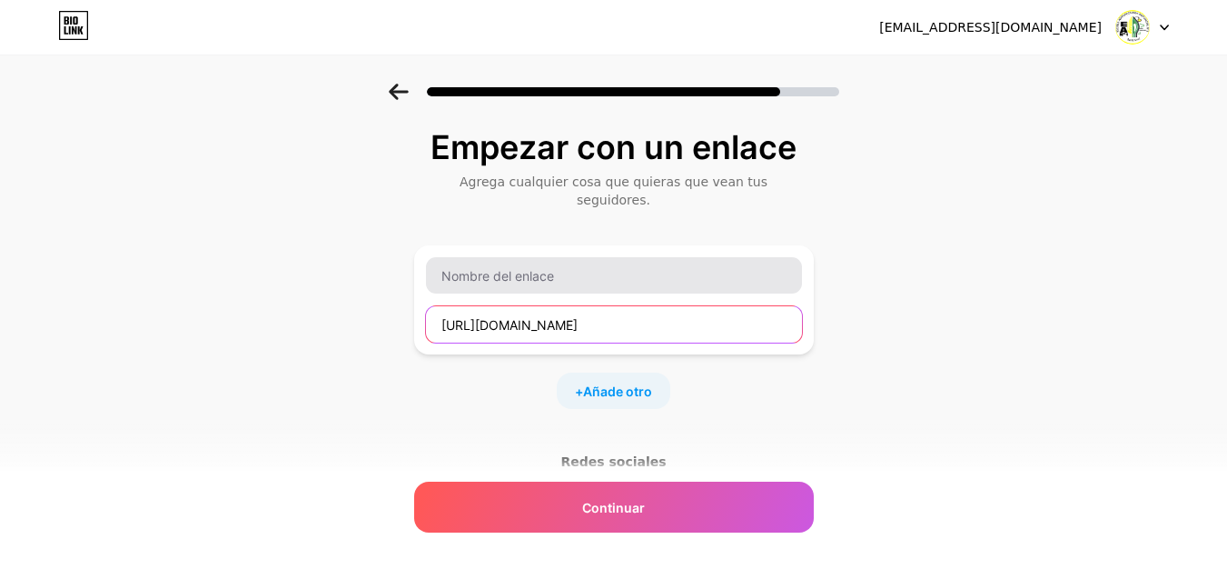
type input "https://agrogregores.bio.link/"
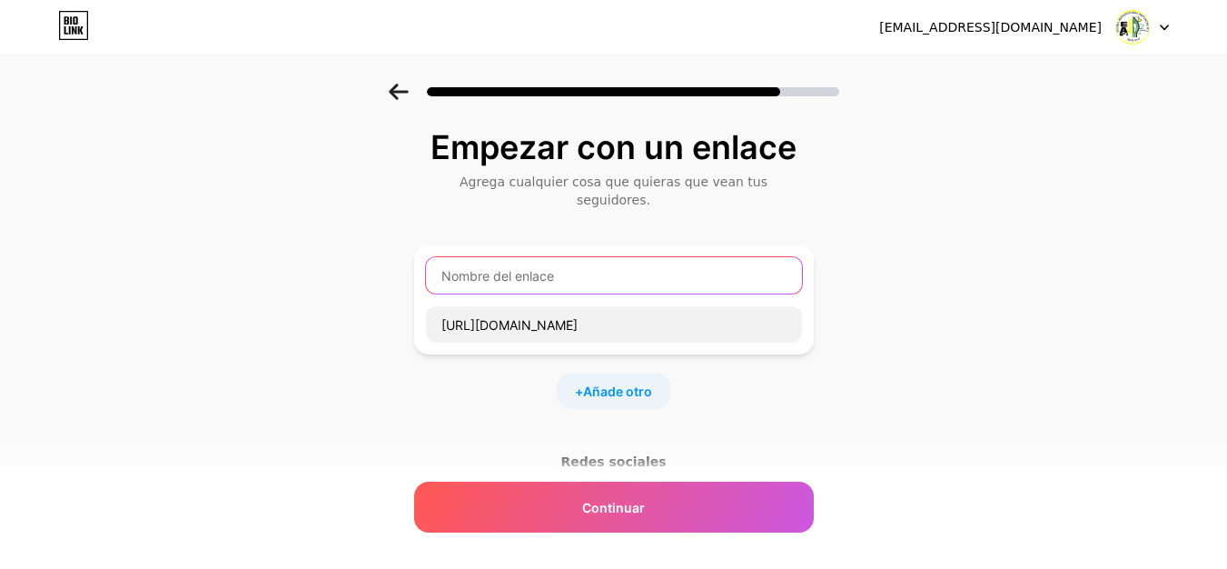
click at [542, 264] on input "text" at bounding box center [614, 275] width 376 height 36
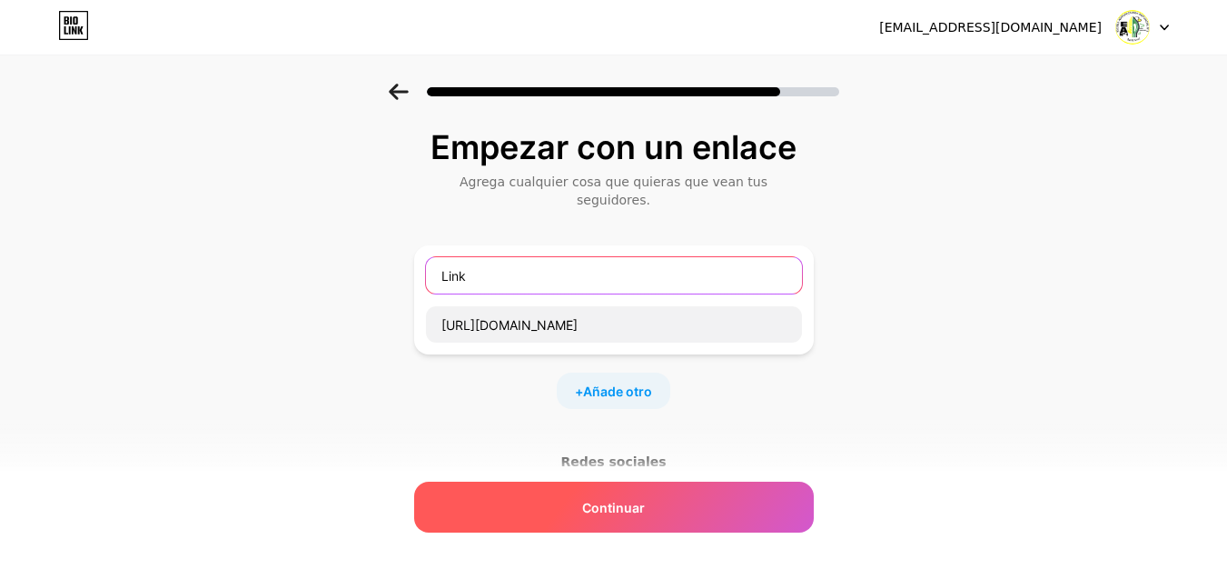
type input "Link"
click at [669, 512] on div "Continuar" at bounding box center [614, 507] width 400 height 51
click at [610, 517] on div "Continuar" at bounding box center [614, 507] width 400 height 51
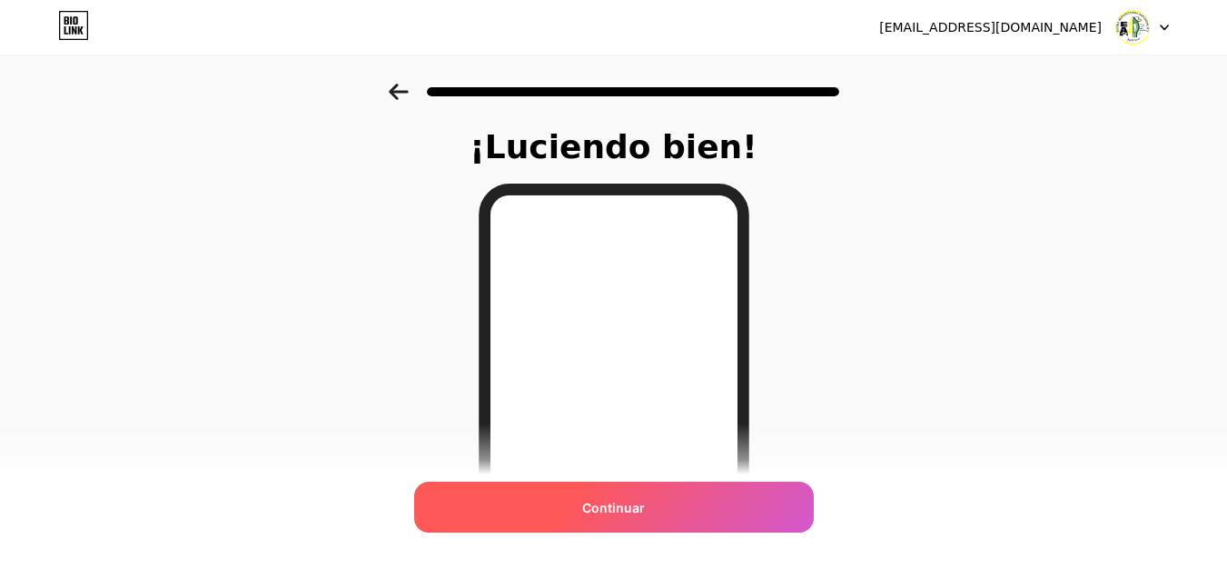
click at [621, 502] on font "Continuar" at bounding box center [613, 507] width 63 height 15
